Goal: Task Accomplishment & Management: Complete application form

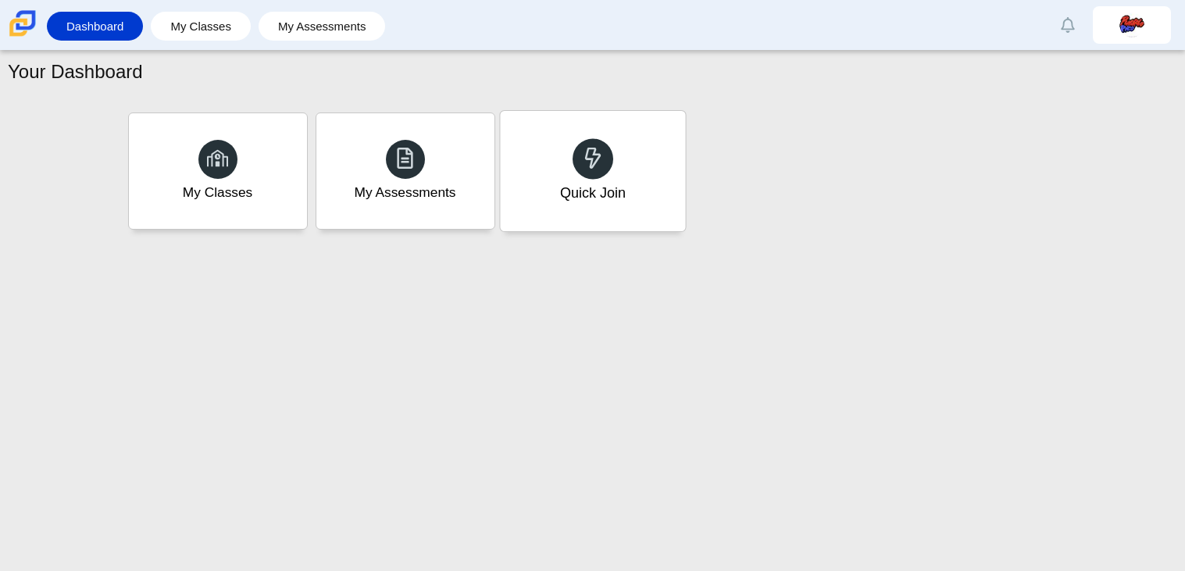
click at [526, 172] on div "Quick Join" at bounding box center [592, 171] width 185 height 120
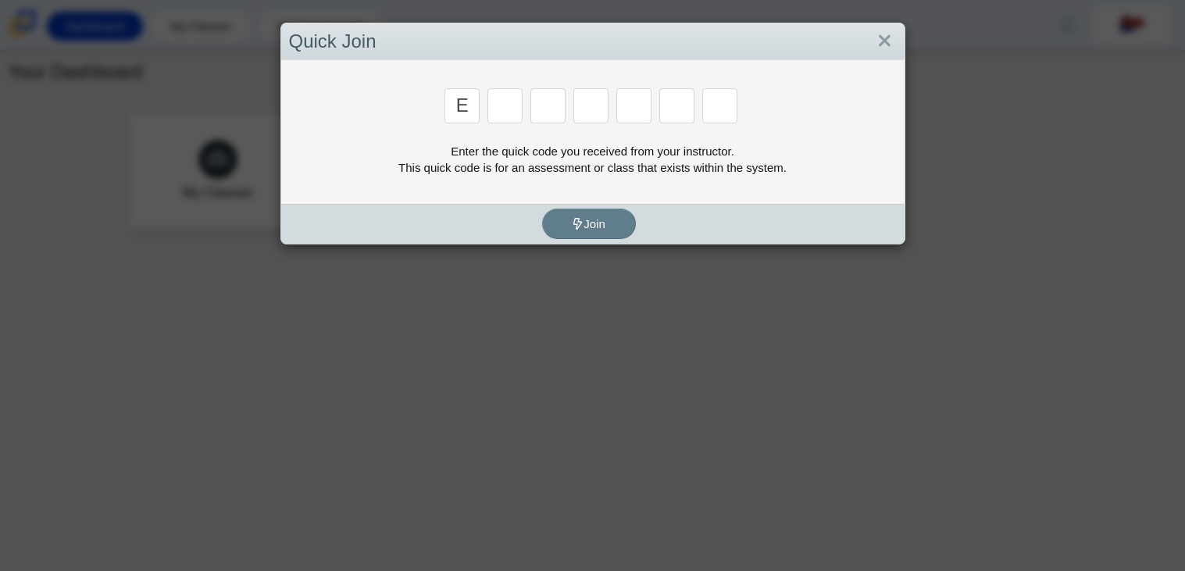
type input "E"
type input "7"
type input "f"
type input "k"
type input "c"
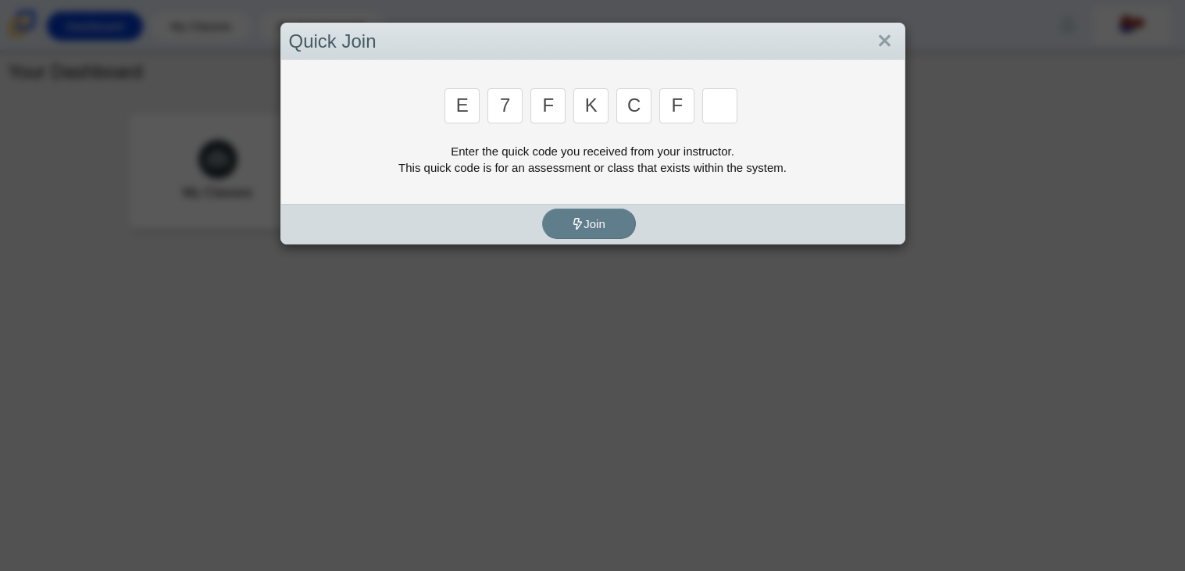
type input "f"
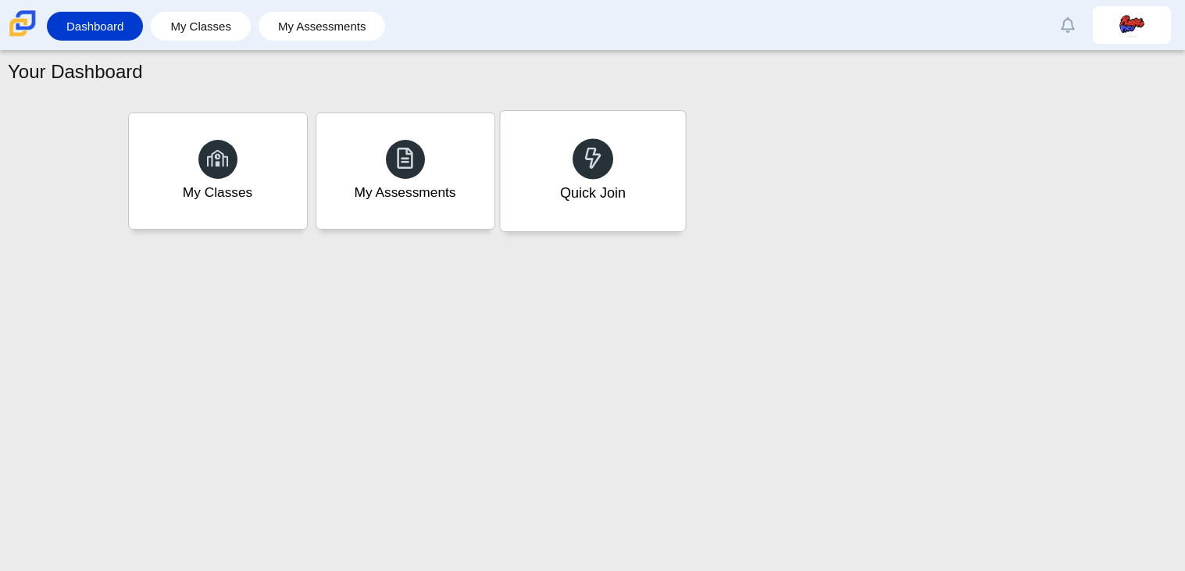
type input "b"
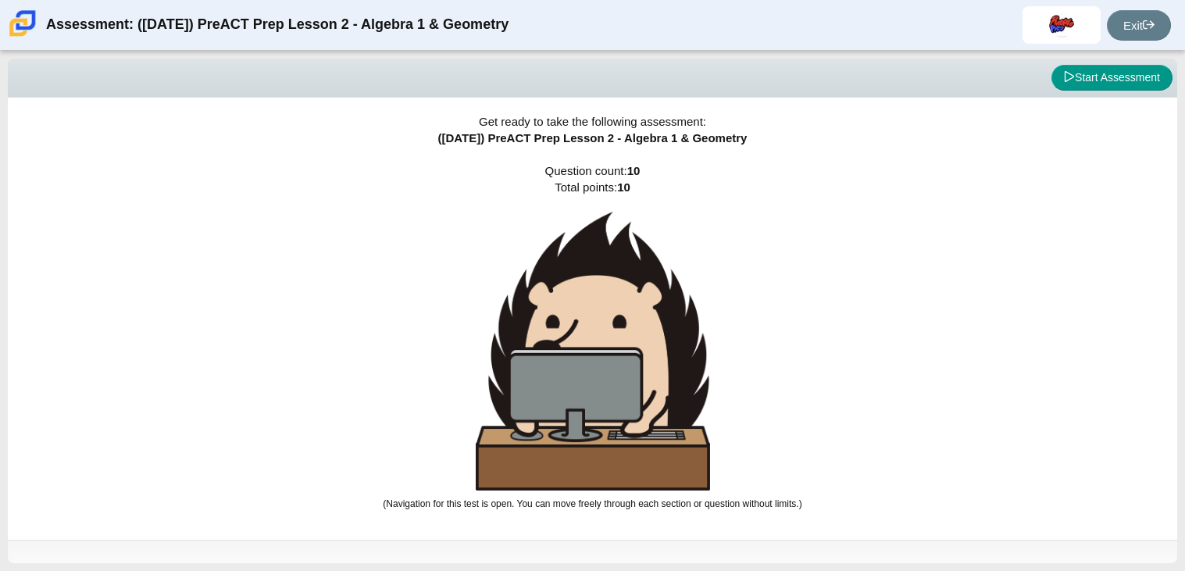
click at [854, 2] on div "Assessment: (9/29/25) PreACT Prep Lesson 2 - Algebra 1 & Geometry Mileykis Orti…" at bounding box center [592, 25] width 1185 height 50
click at [1075, 63] on div "Viewing Question 0 of 10 in Pacing Mode Start Assessment" at bounding box center [593, 78] width 1170 height 39
click at [1072, 78] on button "Start Assessment" at bounding box center [1112, 78] width 121 height 27
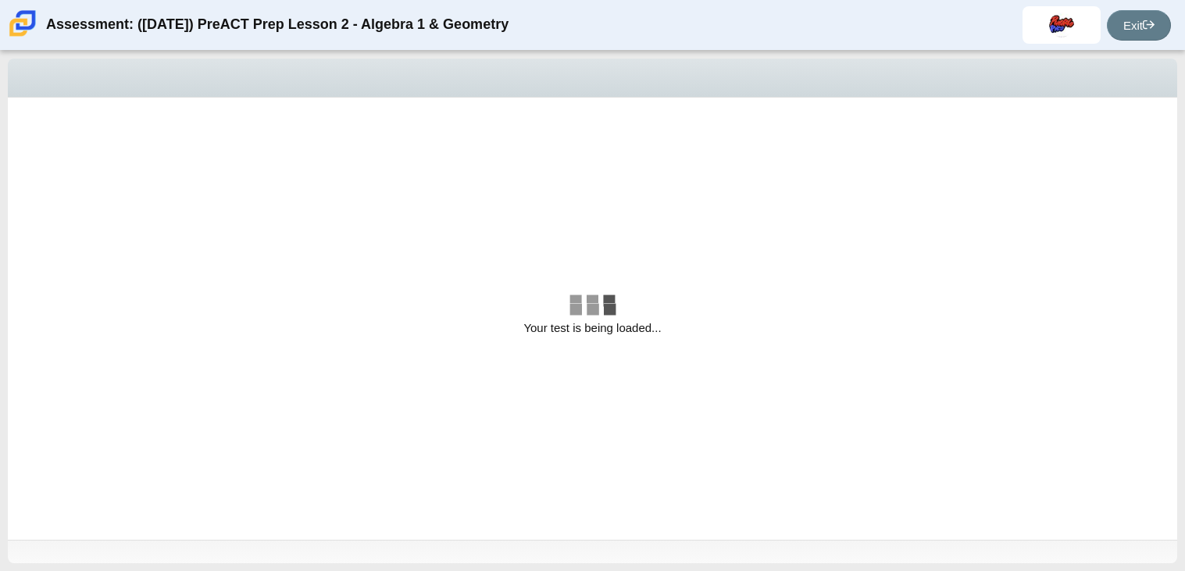
select select "bbf5d072-3e0b-44c4-9a12-6e7c9033f65b"
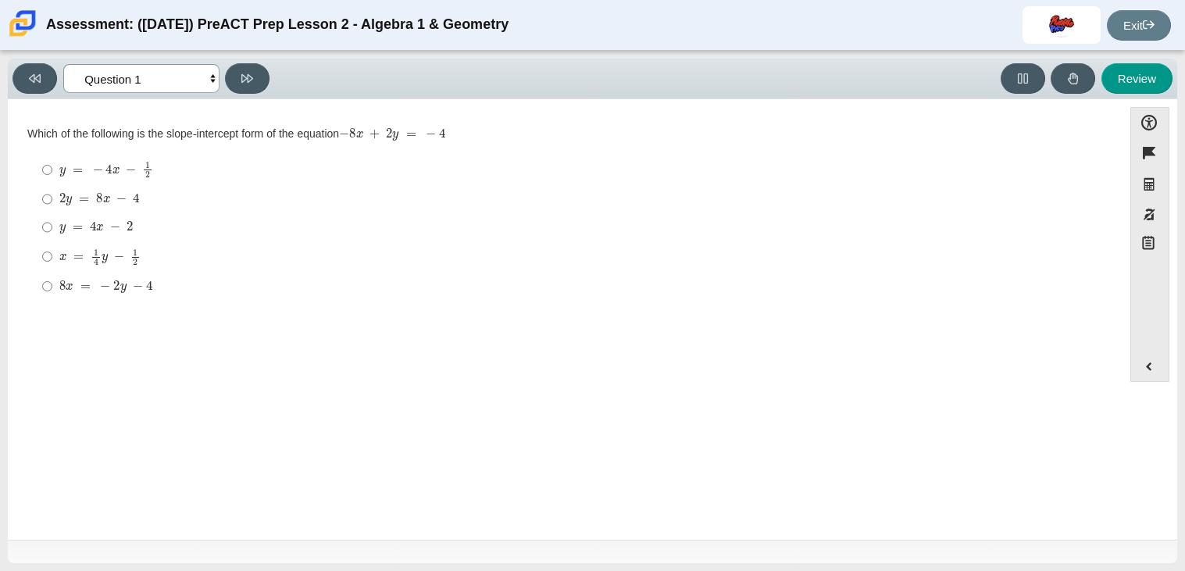
click at [209, 83] on select "Questions Question 1 Question 2 Question 3 Question 4 Question 5 Question 6 Que…" at bounding box center [141, 78] width 156 height 29
click at [47, 256] on input "x = 1 4 y − 1 2 x = 1 4 y − 1 2" at bounding box center [47, 256] width 10 height 30
radio input "true"
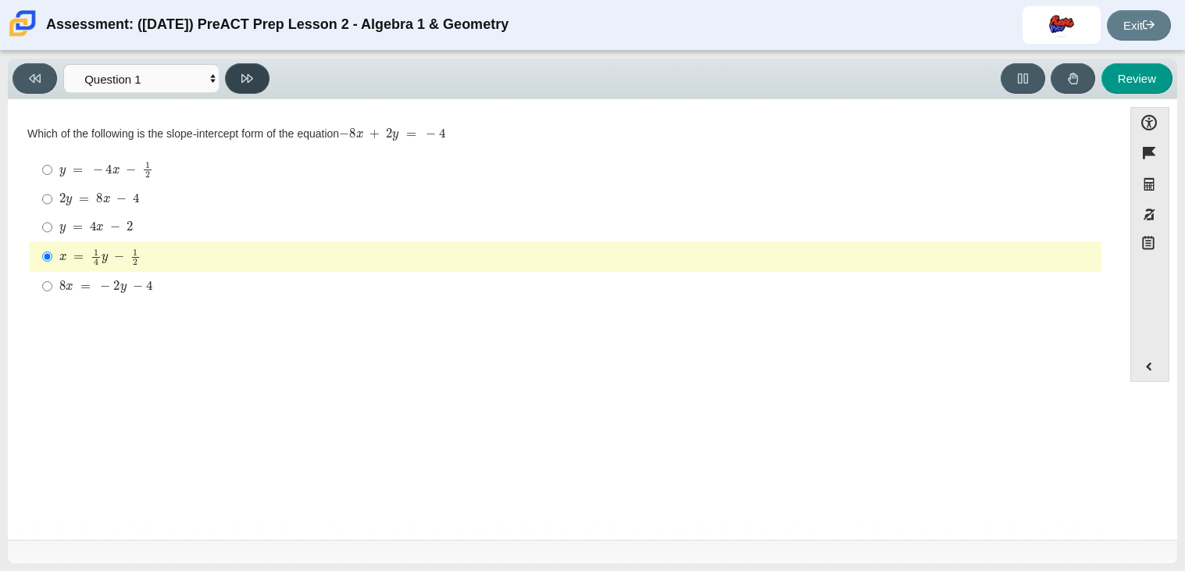
click at [234, 76] on button at bounding box center [247, 78] width 45 height 30
select select "ed62e223-81bd-4cbf-ab48-ab975844bd1f"
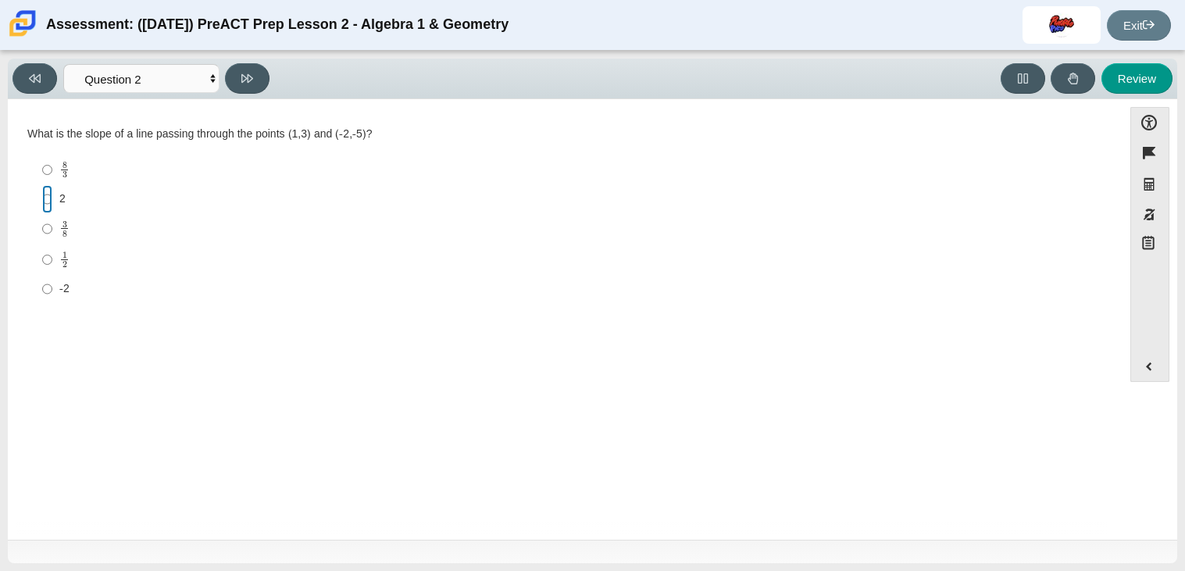
click at [46, 205] on input "2 2" at bounding box center [47, 199] width 10 height 28
radio input "true"
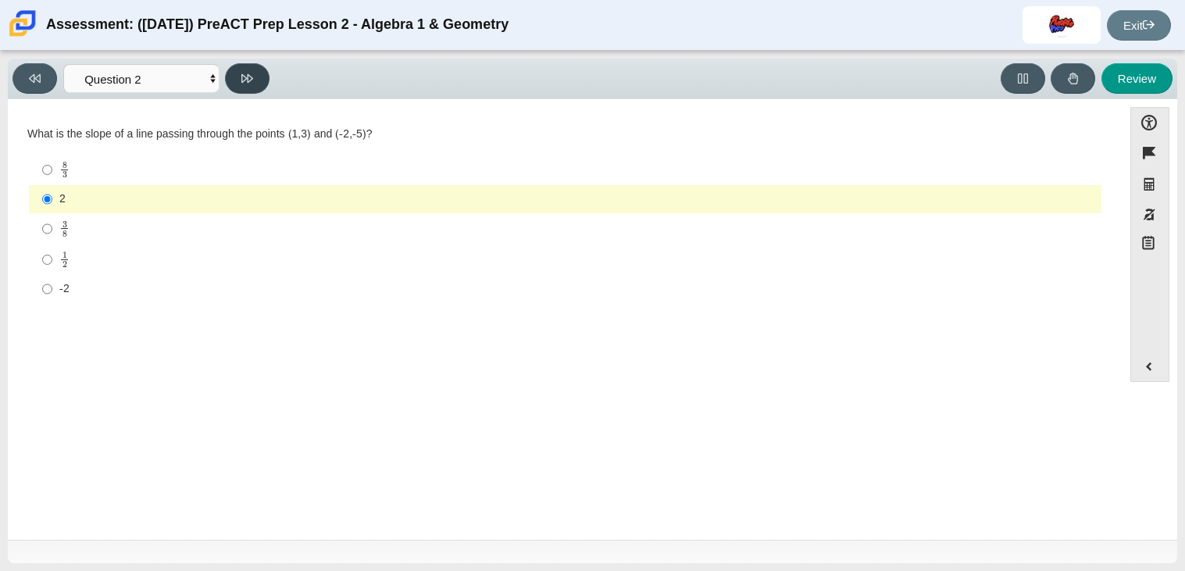
click at [234, 75] on button at bounding box center [247, 78] width 45 height 30
select select "97f4f5fa-a52e-4fed-af51-565bfcdf47cb"
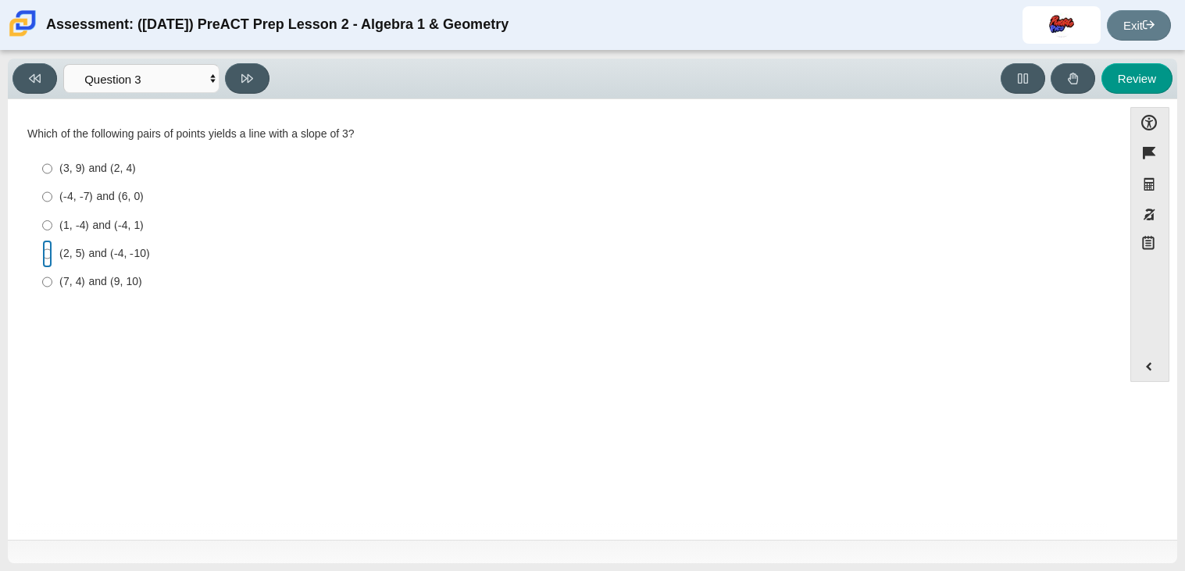
click at [49, 254] on input "(2, 5) and (-4, -10) (2, 5) and (-4, -10)" at bounding box center [47, 254] width 10 height 28
radio input "true"
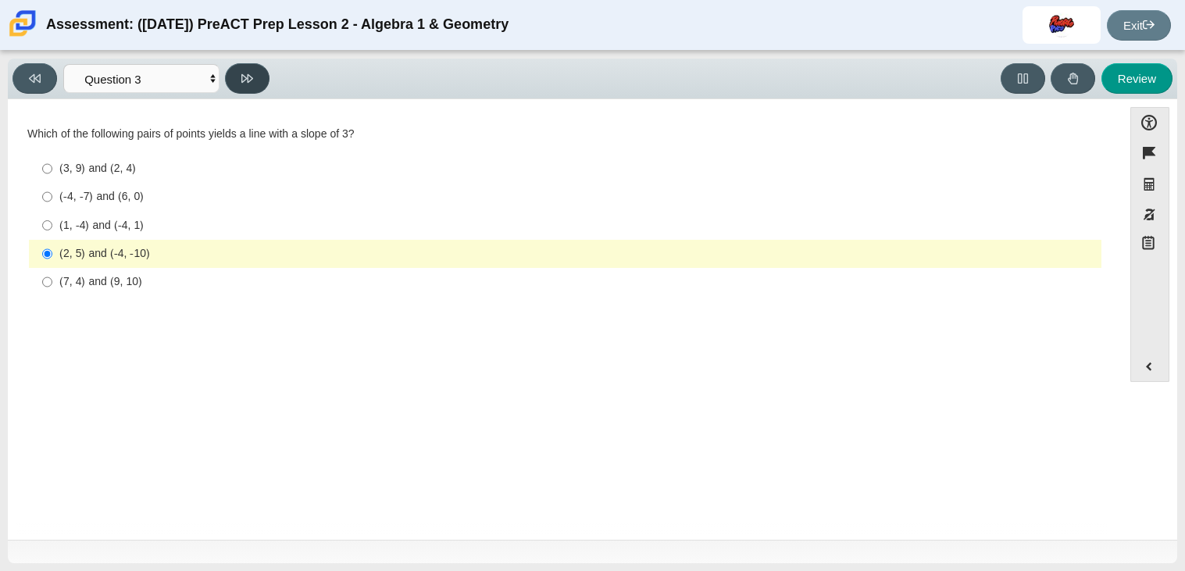
click at [261, 75] on button at bounding box center [247, 78] width 45 height 30
select select "89427bb7-e313-4f00-988f-8b8255897029"
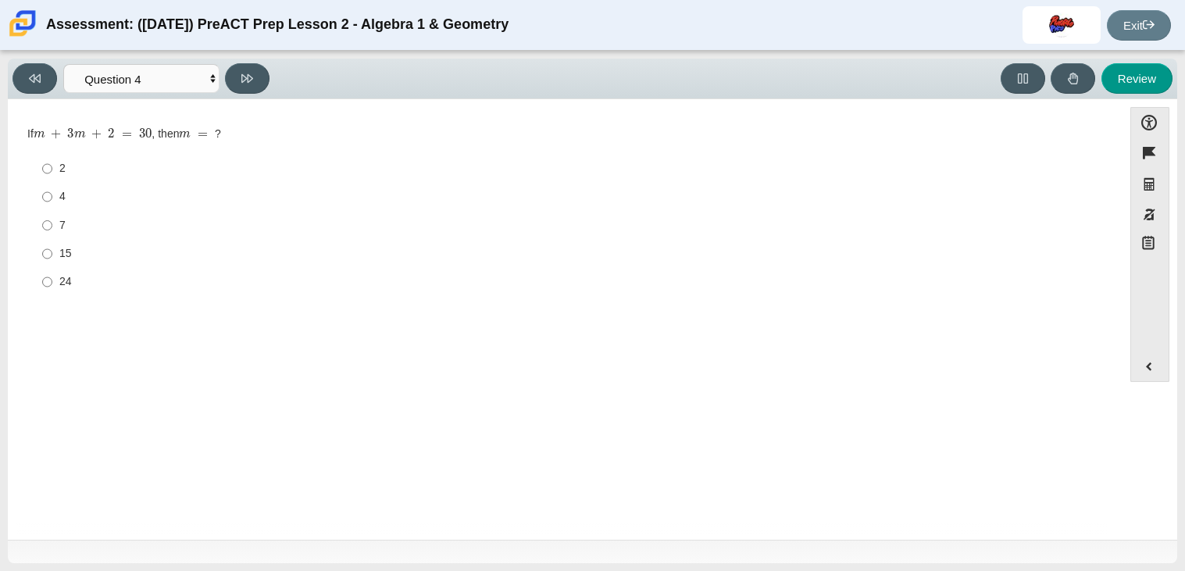
click at [61, 218] on div "7" at bounding box center [577, 226] width 1036 height 16
click at [52, 217] on input "7 7" at bounding box center [47, 225] width 10 height 28
radio input "true"
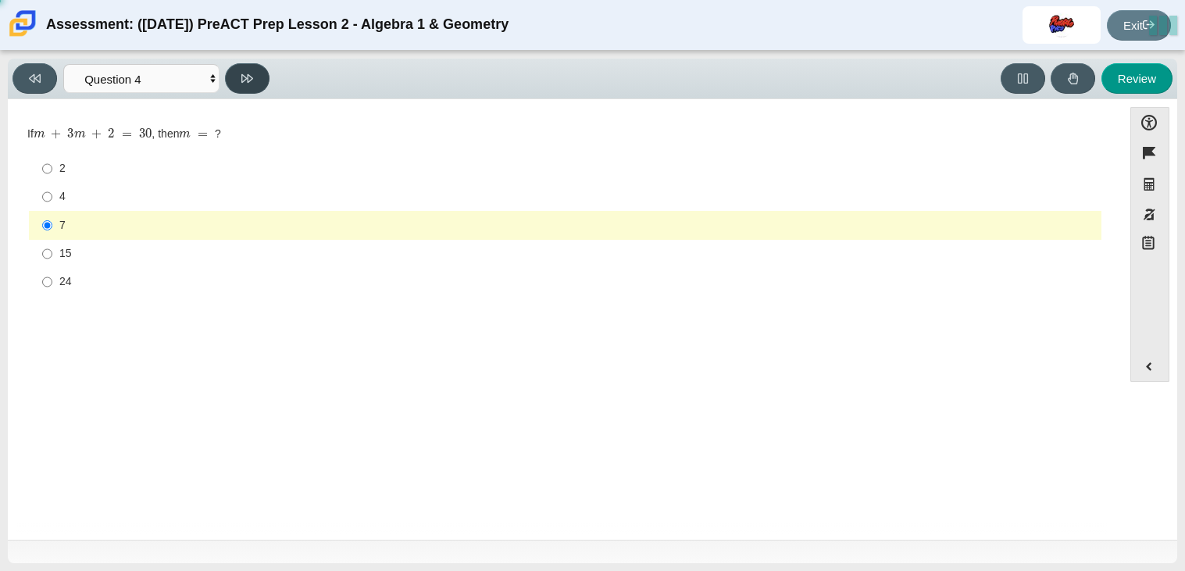
click at [251, 73] on icon at bounding box center [247, 79] width 12 height 12
select select "489dcffd-4e6a-49cf-a9d6-ad1d4a911a4e"
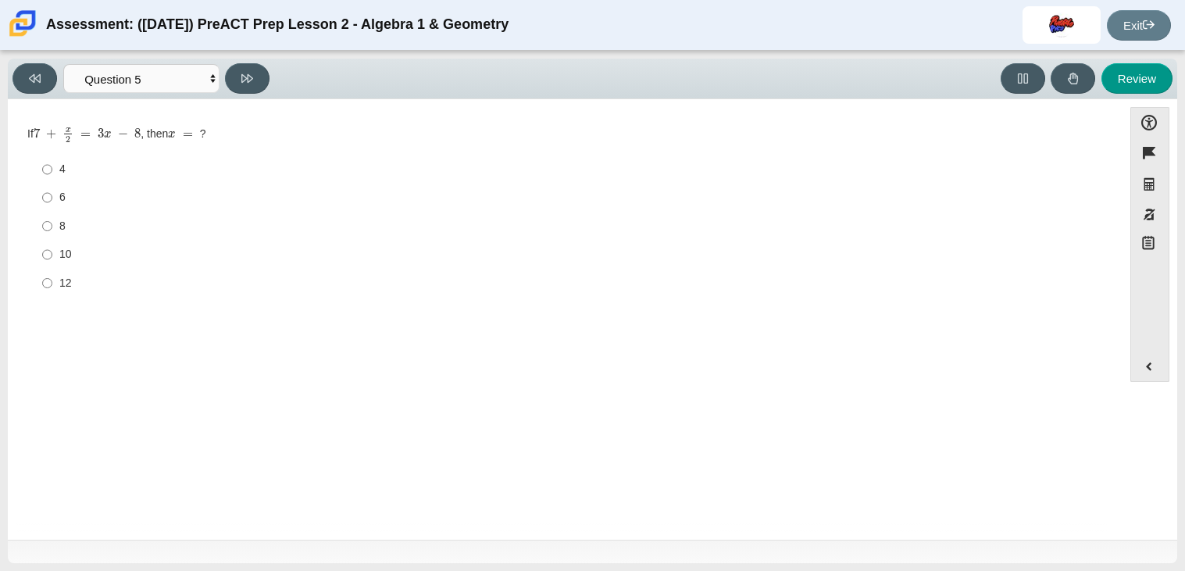
click at [84, 216] on label "8 8" at bounding box center [566, 226] width 1070 height 28
click at [52, 216] on input "8 8" at bounding box center [47, 226] width 10 height 28
radio input "true"
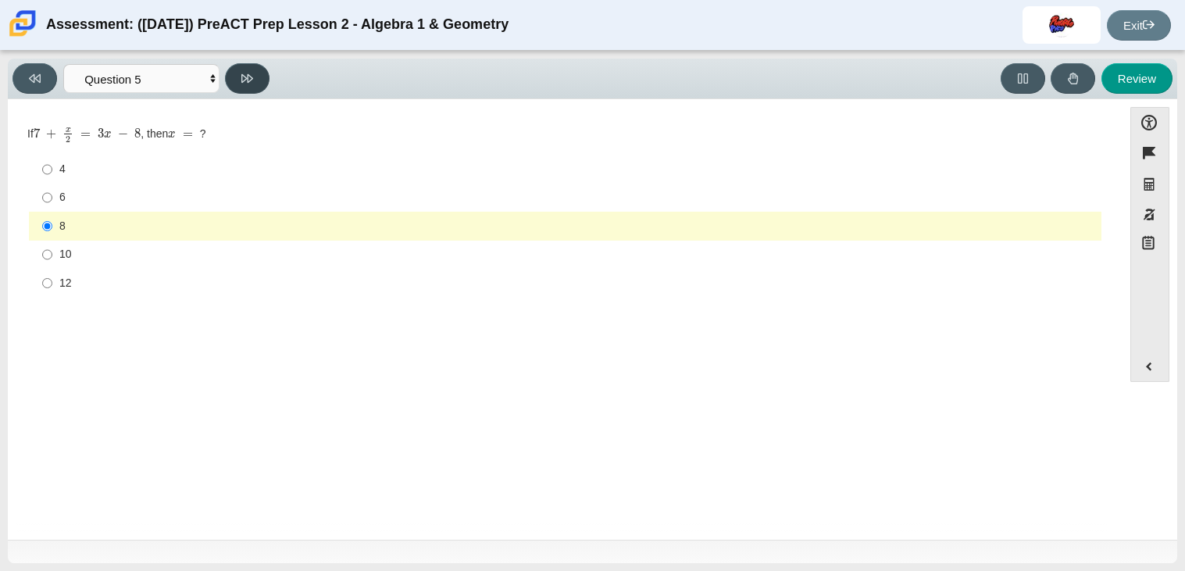
click at [238, 77] on button at bounding box center [247, 78] width 45 height 30
select select "210571de-36a6-4d8e-a361-ceff8ef801dc"
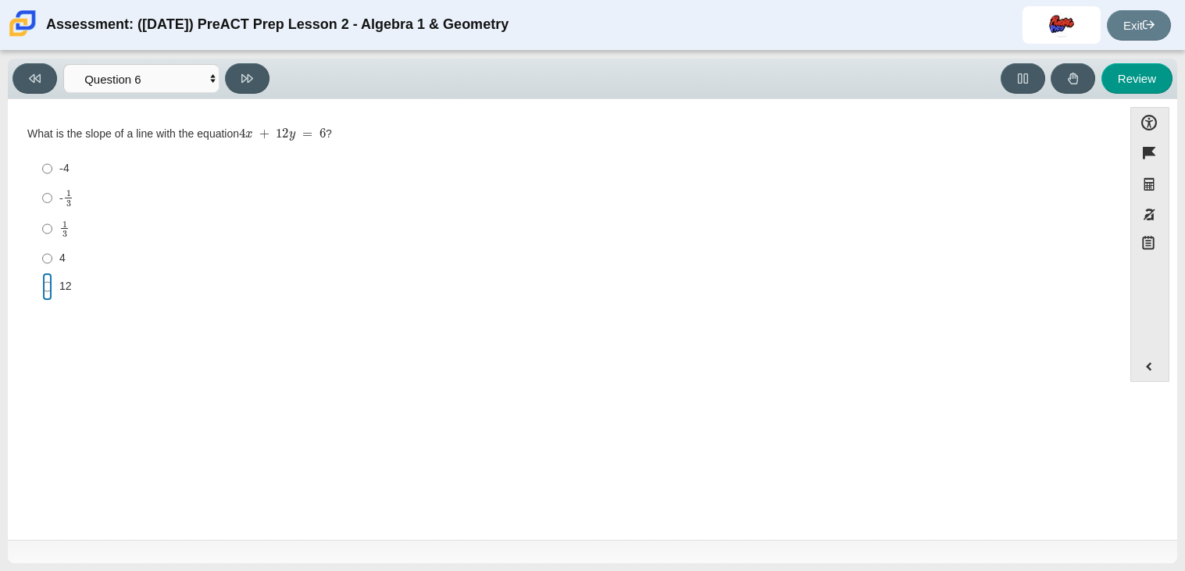
click at [42, 291] on input "12 12" at bounding box center [47, 287] width 10 height 28
radio input "true"
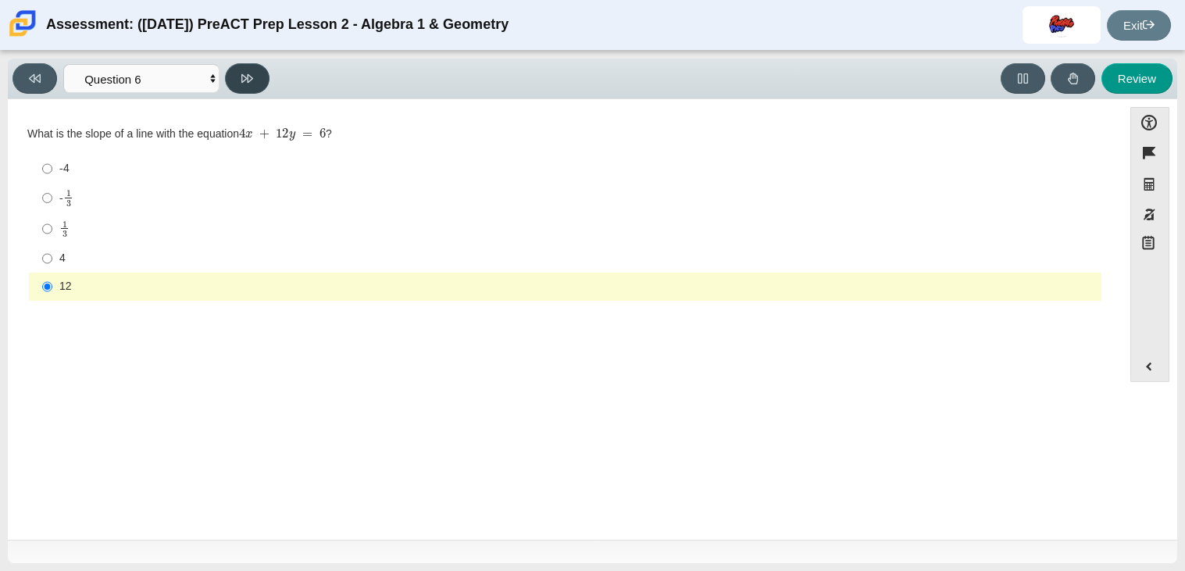
click at [249, 80] on icon at bounding box center [247, 78] width 12 height 9
select select "ec95ace6-bebc-42b8-9428-40567494d4da"
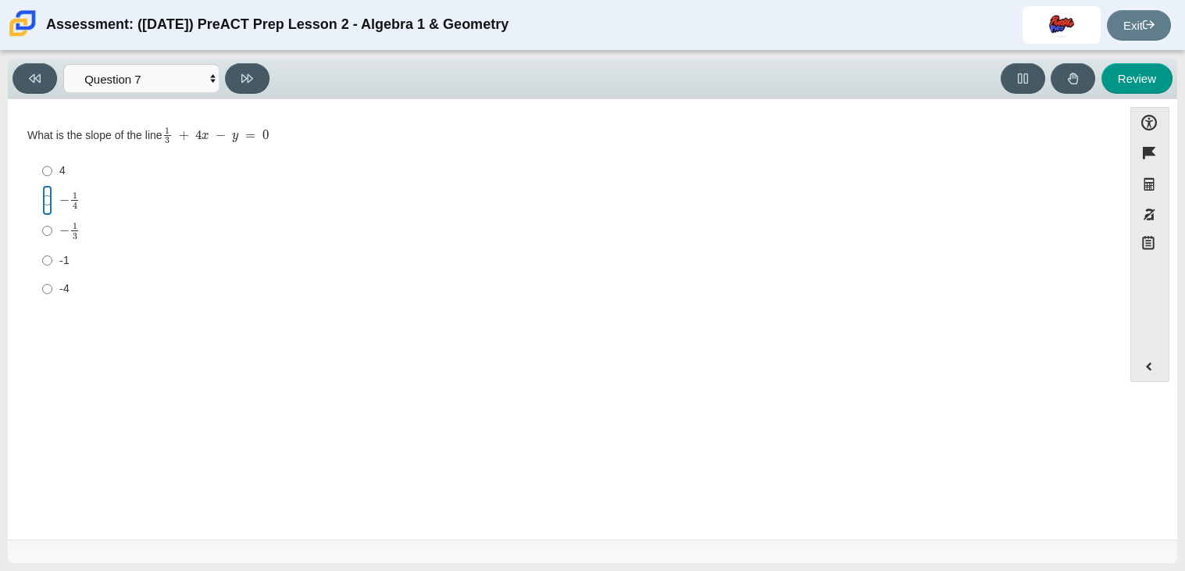
click at [48, 213] on input "− 1 4 negative 1 fourth" at bounding box center [47, 200] width 10 height 30
radio input "true"
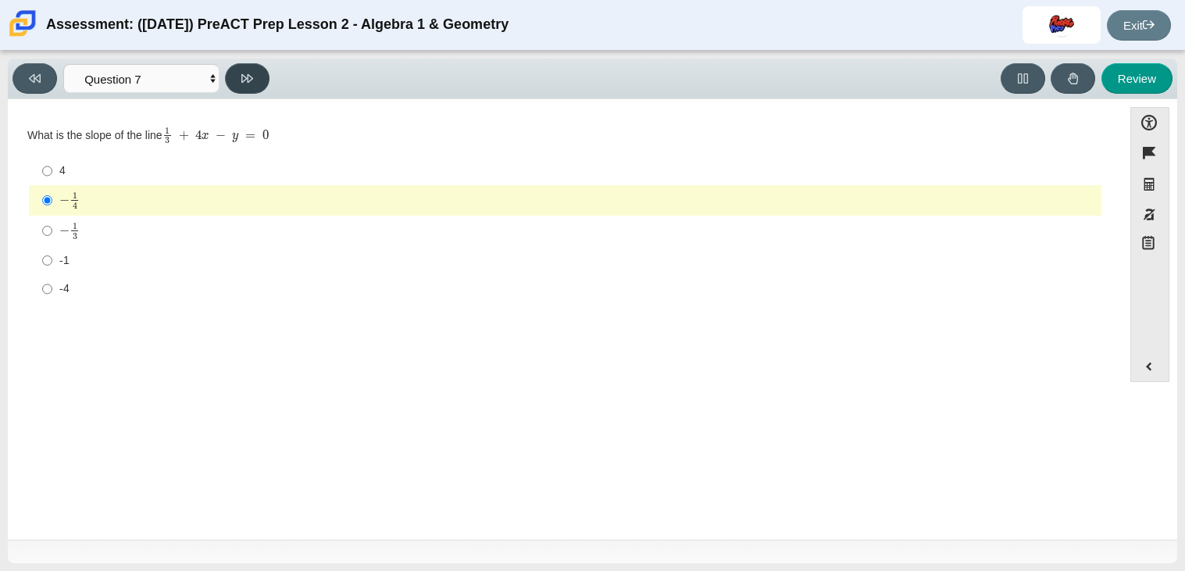
click at [237, 78] on button at bounding box center [247, 78] width 45 height 30
select select "ce81fe10-bf29-4b5e-8bd7-4f47f2fed4d8"
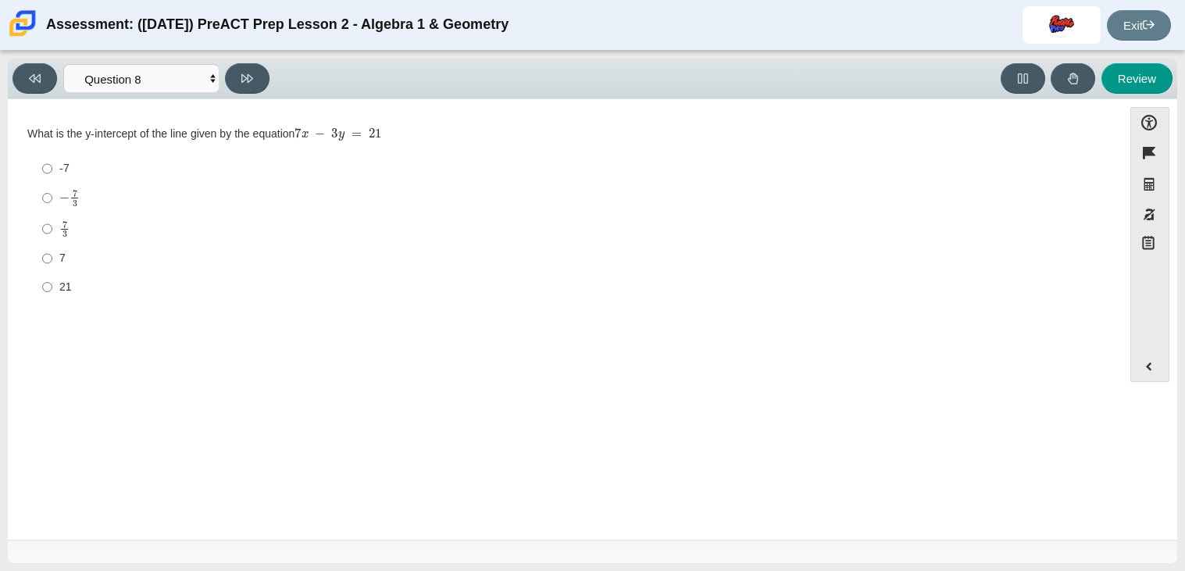
click at [61, 297] on label "21 21" at bounding box center [566, 287] width 1070 height 28
click at [52, 297] on input "21 21" at bounding box center [47, 287] width 10 height 28
radio input "true"
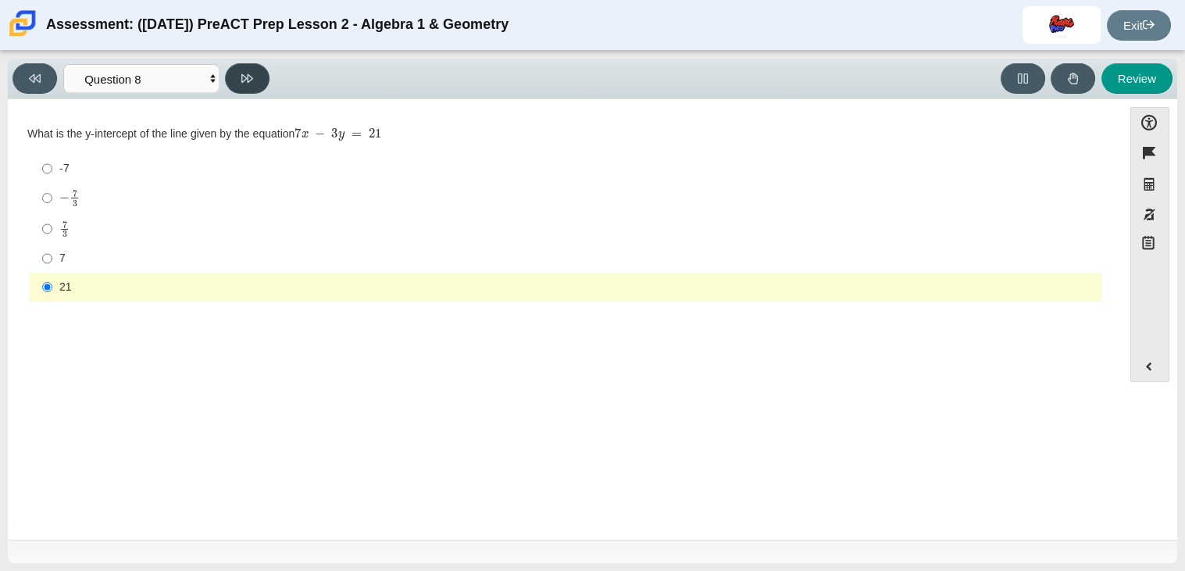
click at [239, 88] on button at bounding box center [247, 78] width 45 height 30
select select "14773eaf-2ca1-47ae-afe7-a624a56f34b3"
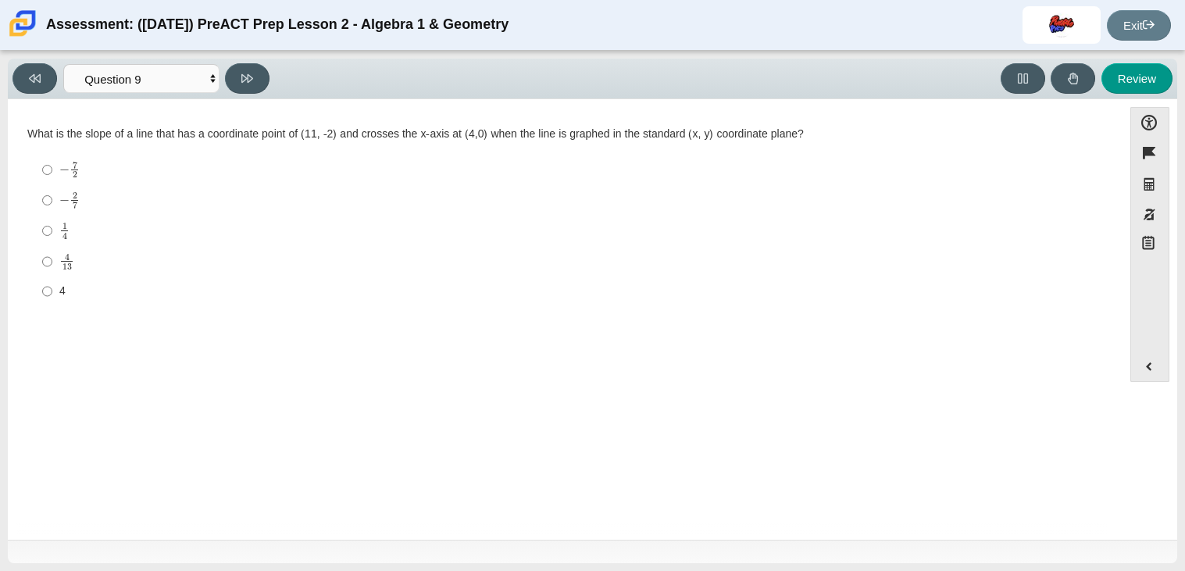
click at [77, 232] on div "1 4" at bounding box center [577, 230] width 1036 height 17
click at [52, 232] on input "1 4 1 fourth" at bounding box center [47, 231] width 10 height 30
radio input "true"
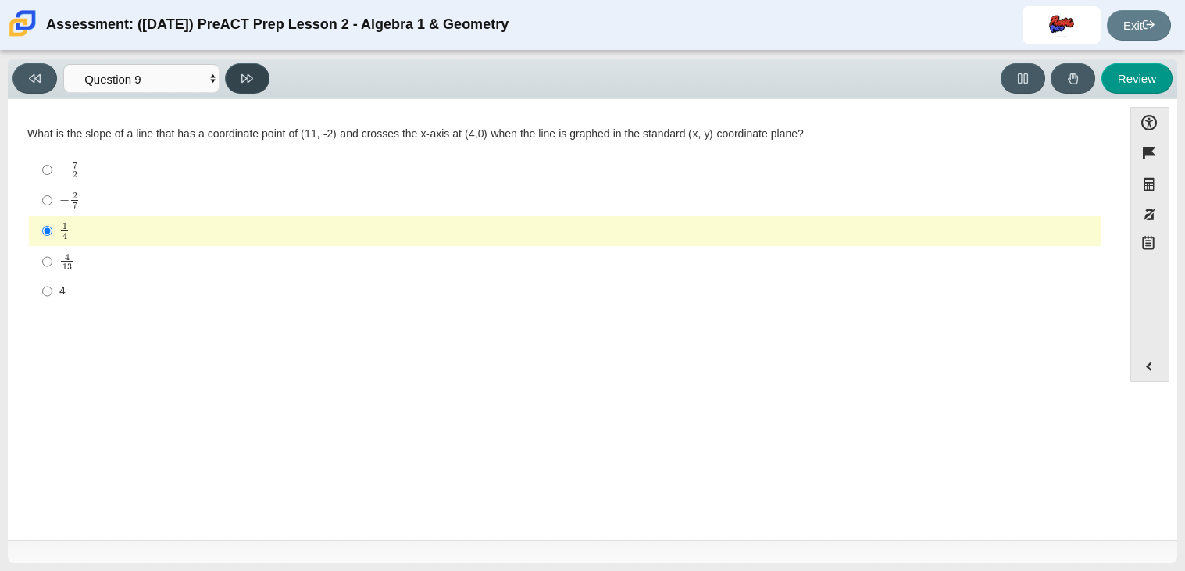
click at [251, 82] on icon at bounding box center [247, 79] width 12 height 12
select select "96b71634-eacb-4f7e-8aef-411727d9bcba"
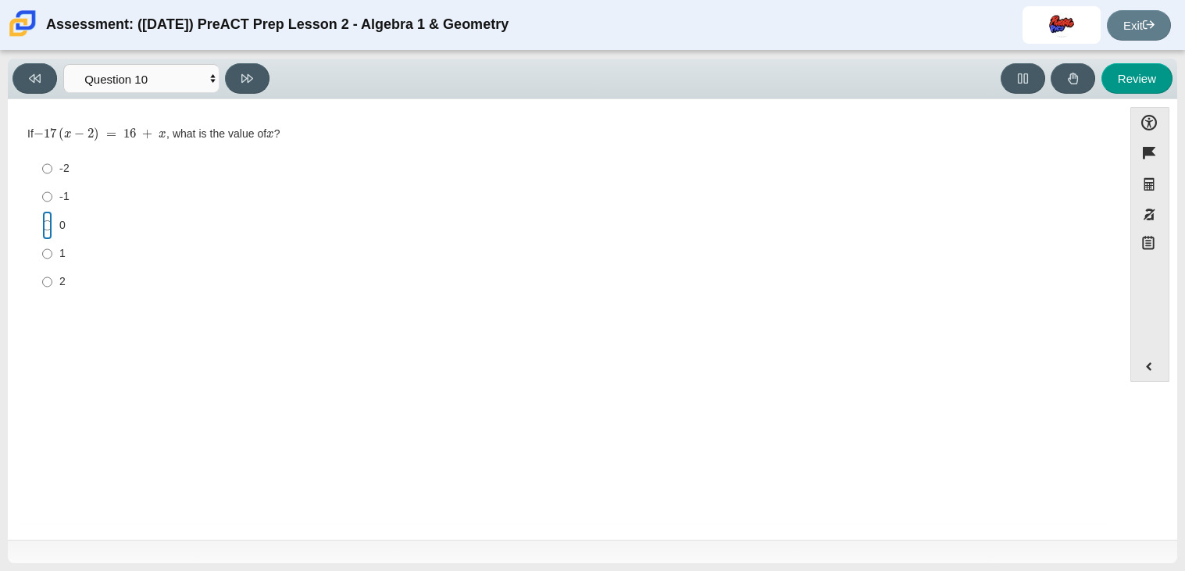
click at [51, 227] on input "0 0" at bounding box center [47, 225] width 10 height 28
radio input "true"
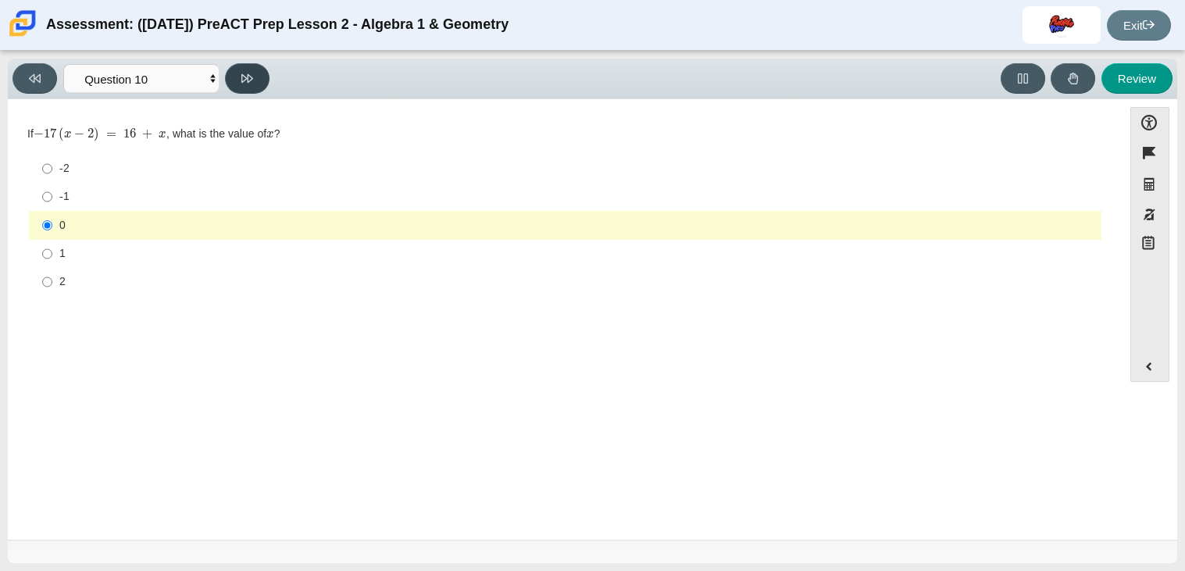
click at [256, 80] on button at bounding box center [247, 78] width 45 height 30
select select "review"
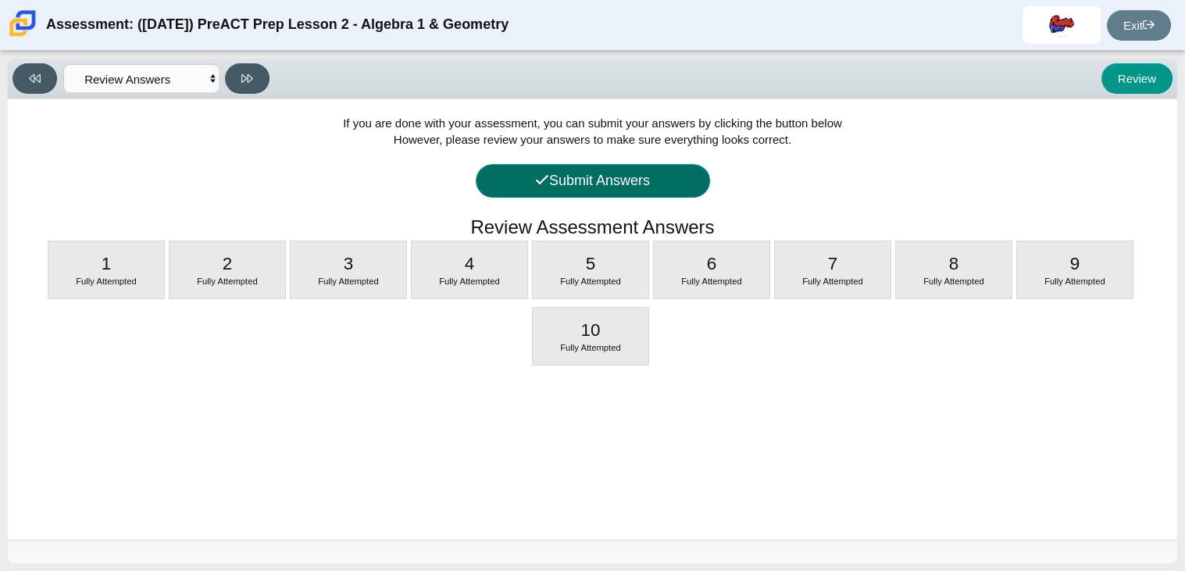
click at [571, 184] on button "Submit Answers" at bounding box center [593, 181] width 234 height 34
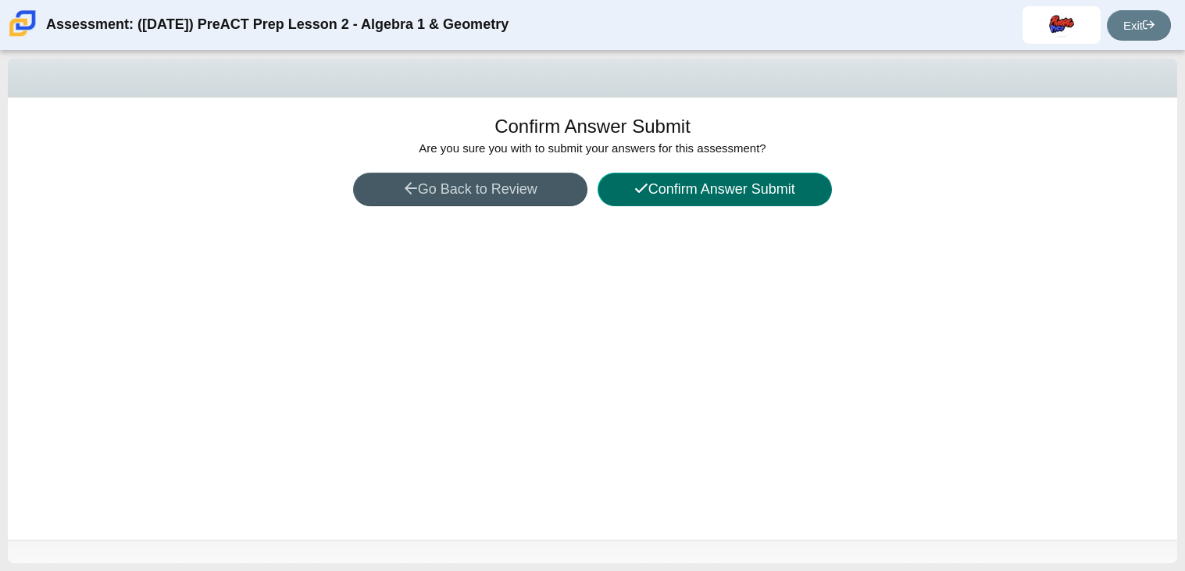
click at [670, 184] on button "Confirm Answer Submit" at bounding box center [715, 190] width 234 height 34
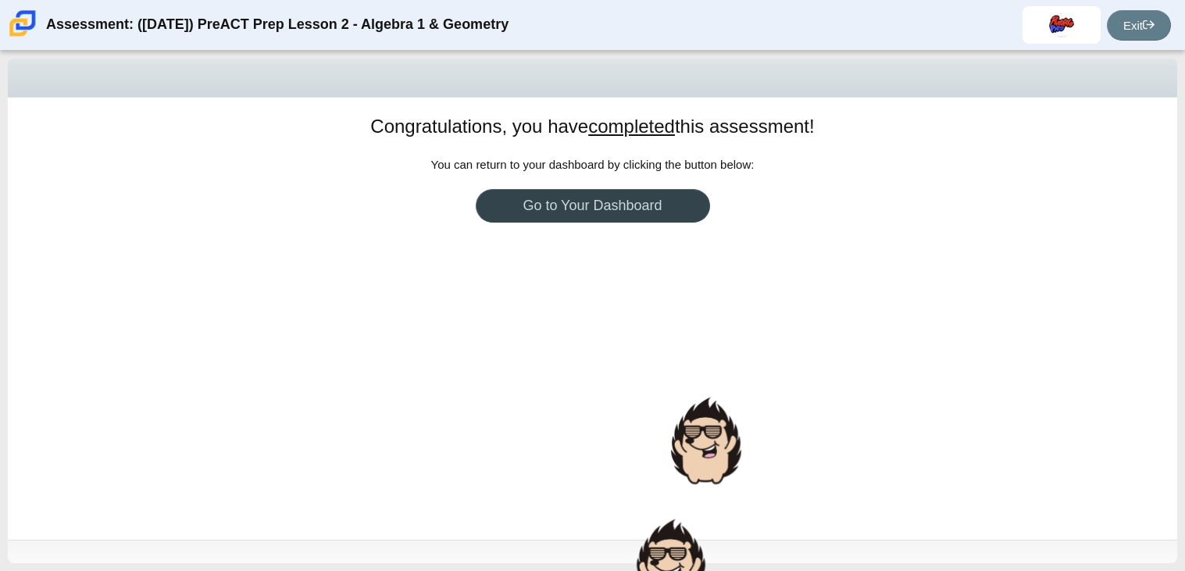
click at [594, 195] on link "Go to Your Dashboard" at bounding box center [593, 206] width 234 height 34
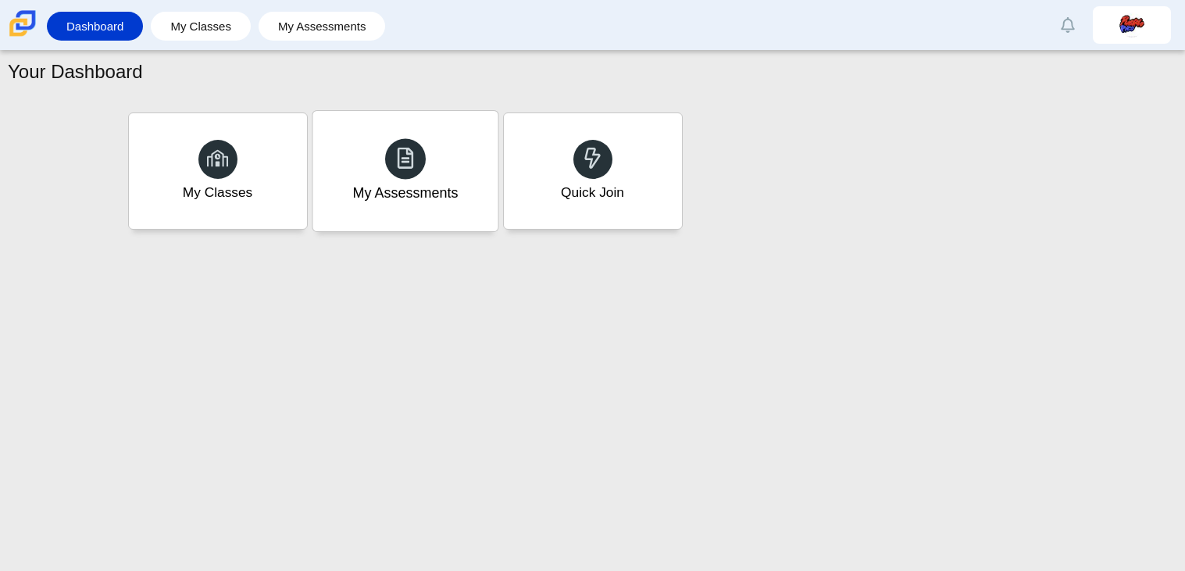
click at [345, 176] on div "My Assessments" at bounding box center [405, 171] width 185 height 120
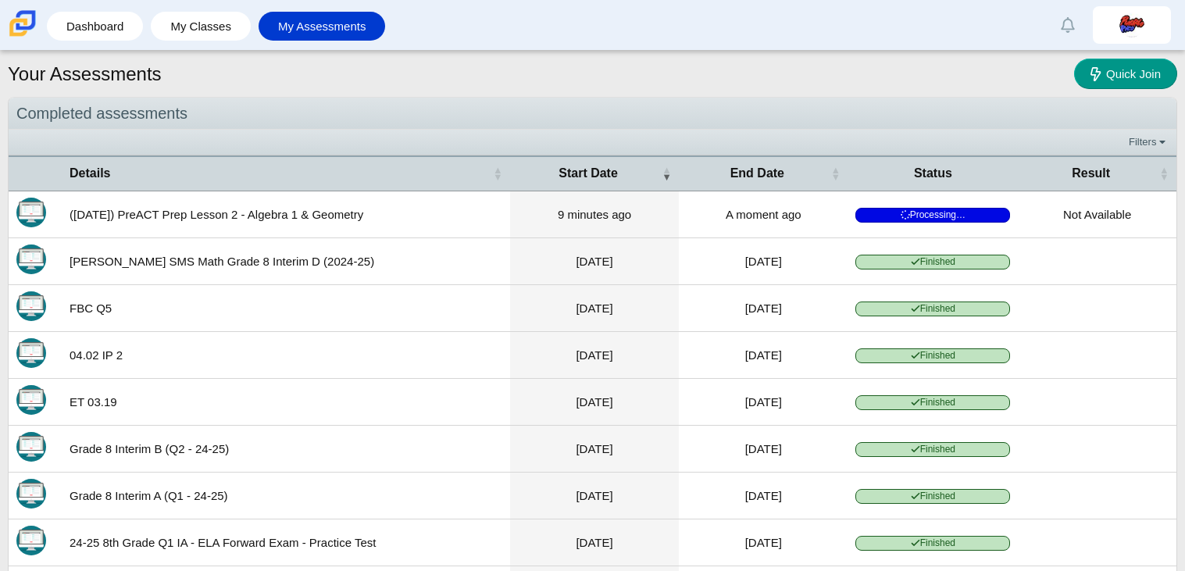
click at [913, 216] on span "Processing…" at bounding box center [933, 215] width 155 height 15
click at [117, 29] on link "Dashboard" at bounding box center [95, 26] width 80 height 29
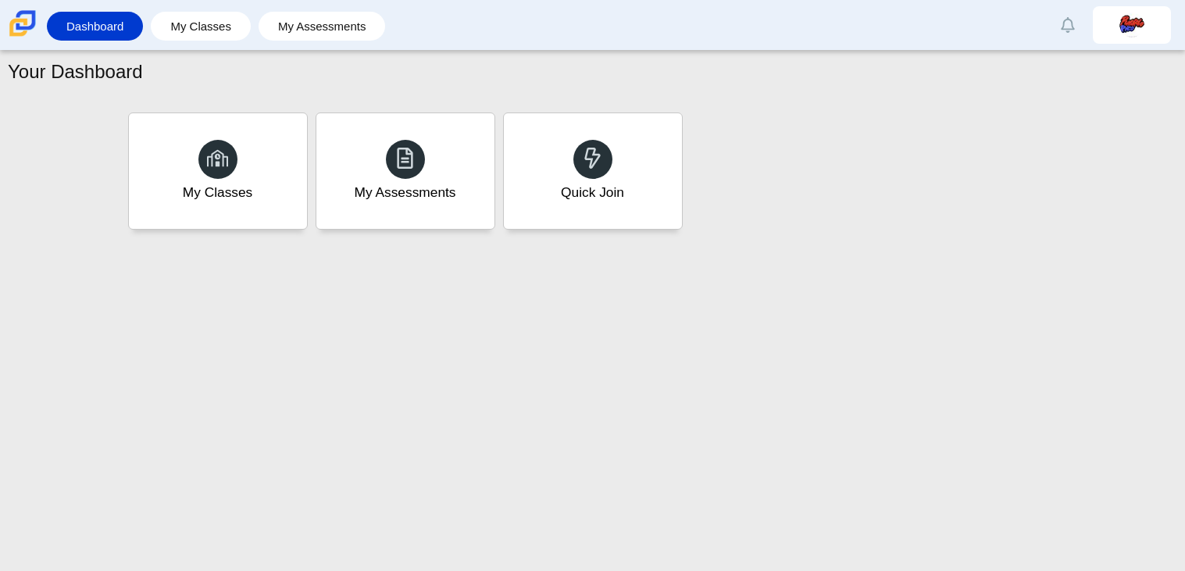
click at [179, 25] on link "My Classes" at bounding box center [201, 26] width 84 height 29
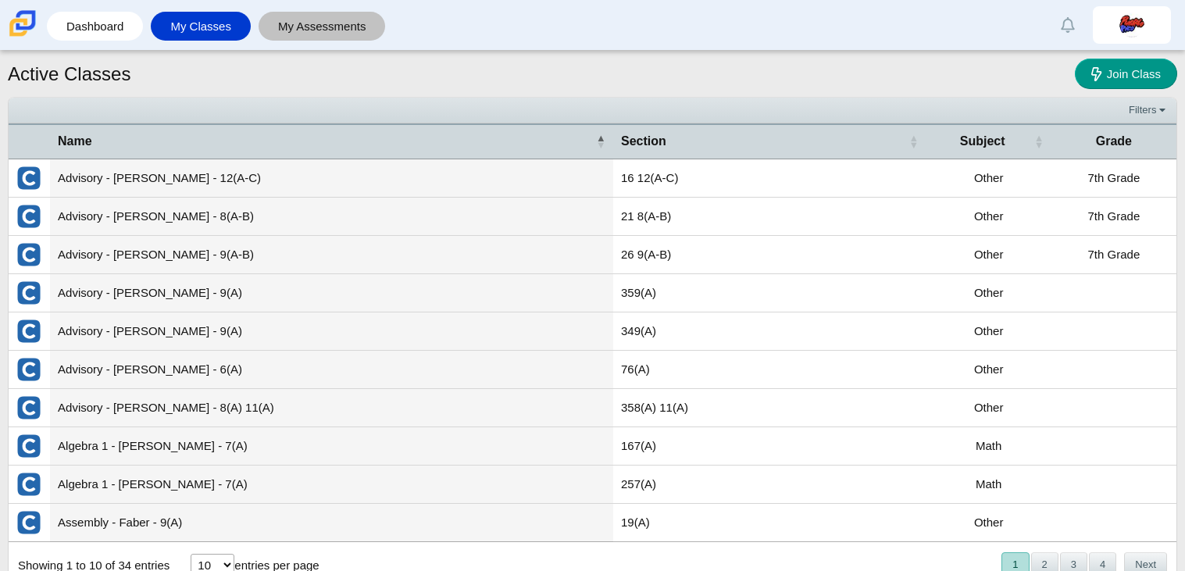
click at [295, 26] on link "My Assessments" at bounding box center [322, 26] width 112 height 29
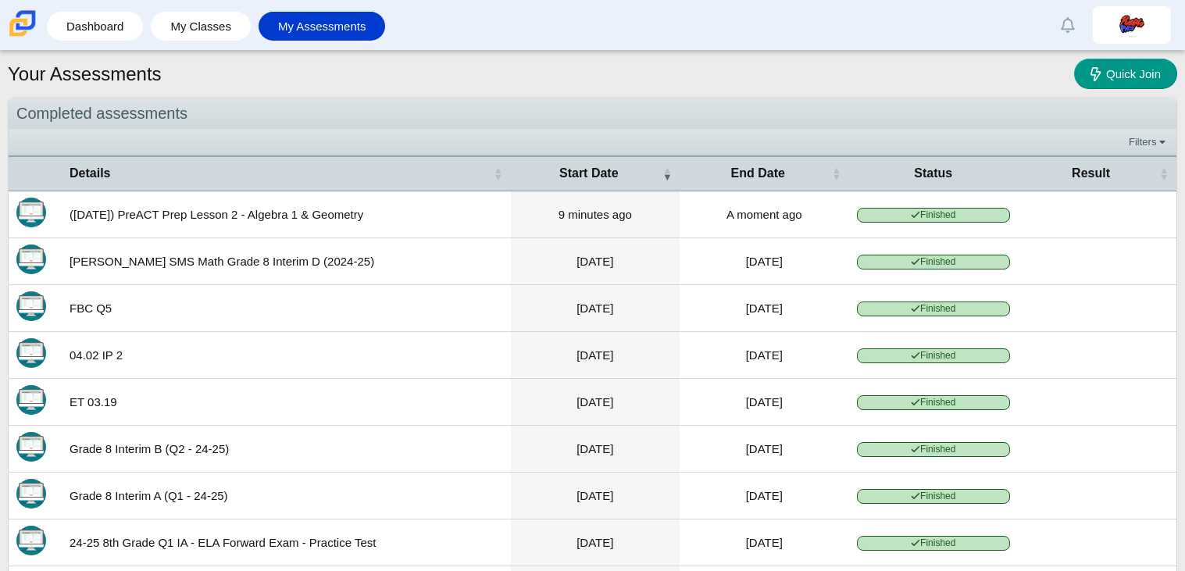
click at [931, 211] on span "Finished" at bounding box center [934, 215] width 154 height 15
click at [640, 222] on td "9 minutes ago" at bounding box center [595, 214] width 169 height 47
click at [94, 222] on td "([DATE]) PreACT Prep Lesson 2 - Algebra 1 & Geometry" at bounding box center [286, 214] width 449 height 47
click at [1090, 167] on span "Result" at bounding box center [1091, 173] width 130 height 17
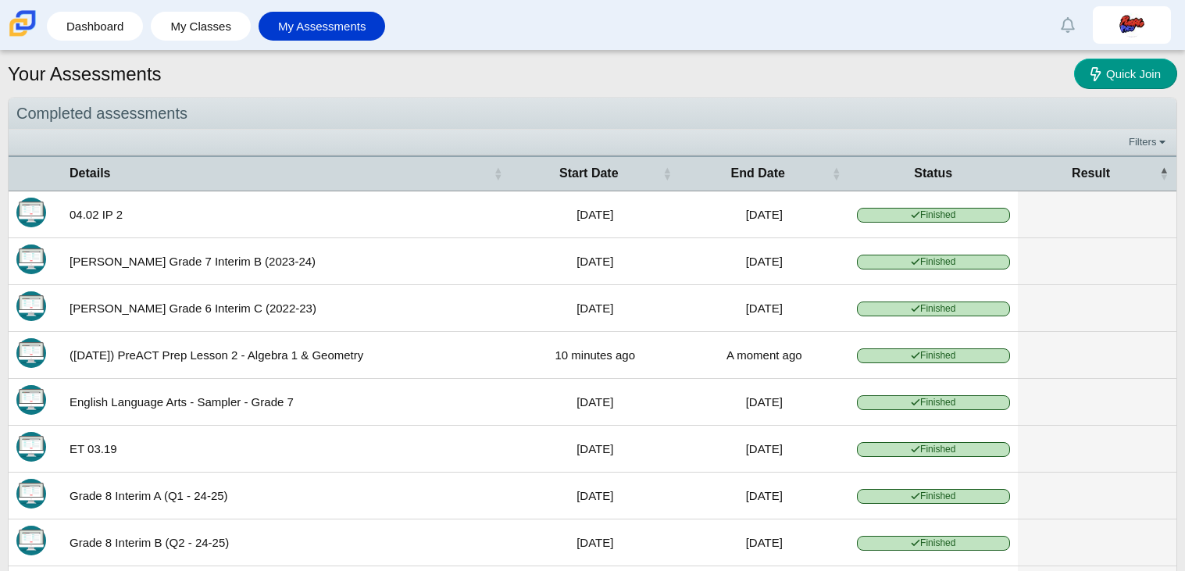
click at [918, 165] on span "Status" at bounding box center [934, 173] width 154 height 17
click at [804, 165] on span "End Date" at bounding box center [758, 173] width 141 height 17
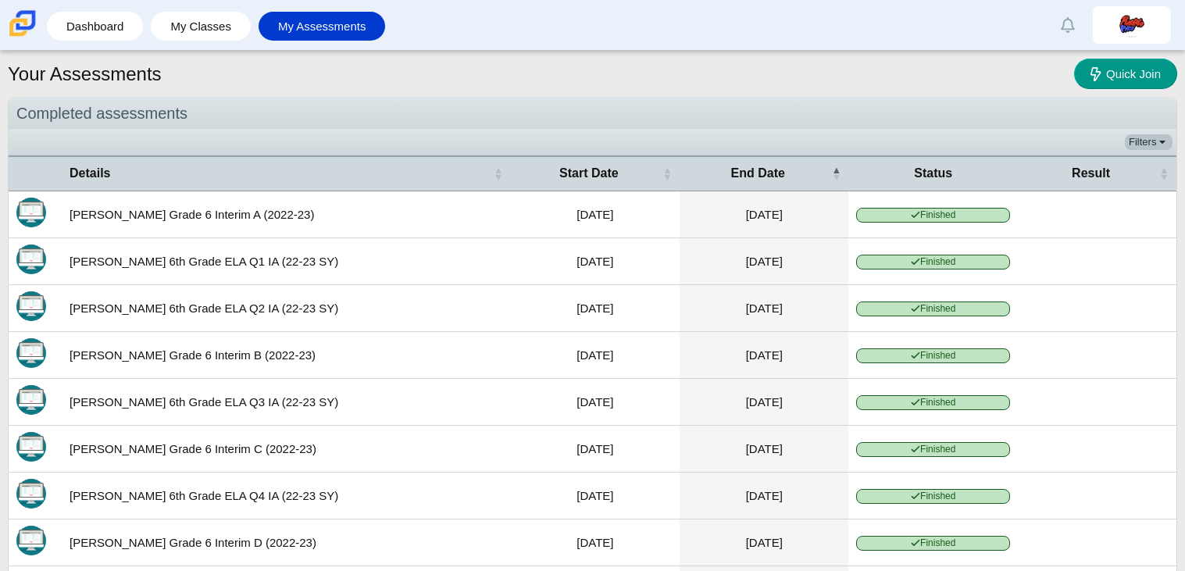
click at [1157, 140] on link "Filters" at bounding box center [1149, 142] width 48 height 16
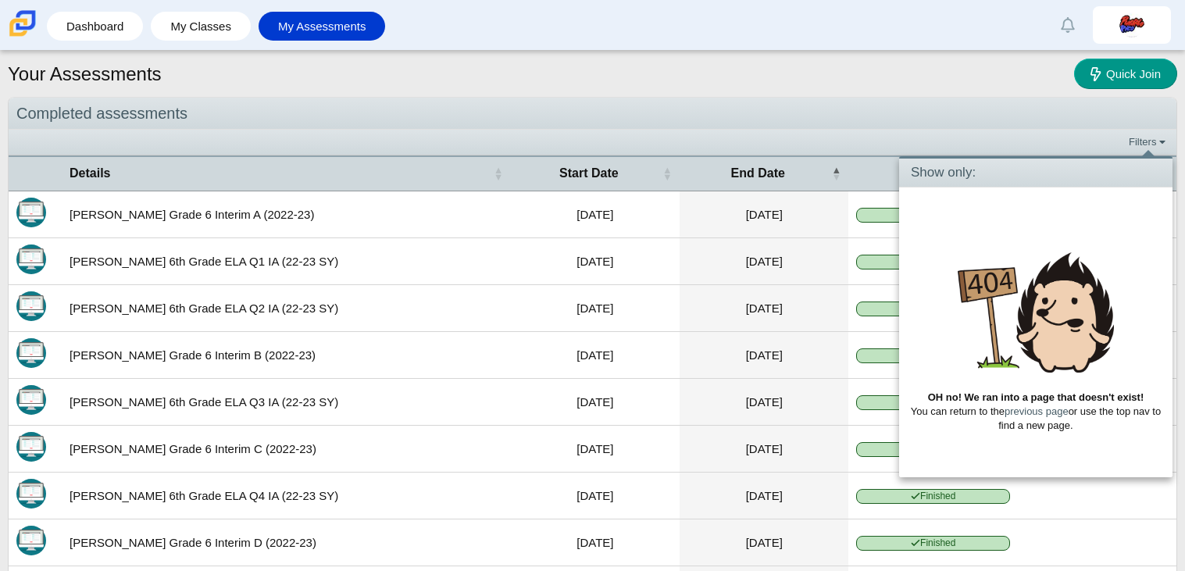
click at [992, 114] on div "Completed assessments" at bounding box center [593, 114] width 1168 height 32
